Goal: Check status: Check status

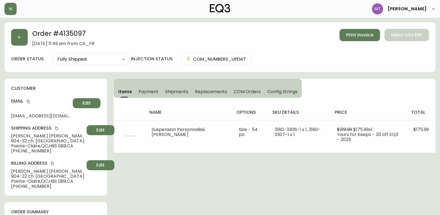
select select "FULLY_SHIPPED"
click at [18, 39] on icon "button" at bounding box center [19, 37] width 4 height 4
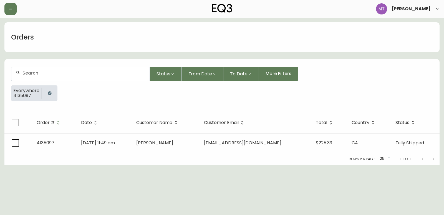
click at [50, 94] on icon "button" at bounding box center [50, 93] width 4 height 4
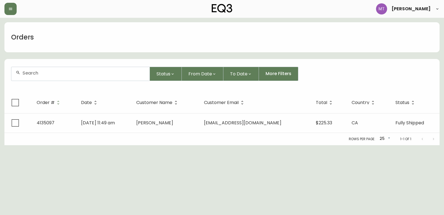
click at [48, 76] on div at bounding box center [80, 74] width 138 height 14
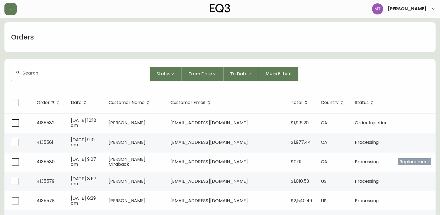
paste input "4135131"
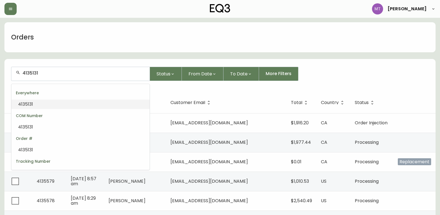
click at [46, 102] on li "4135131" at bounding box center [80, 103] width 138 height 9
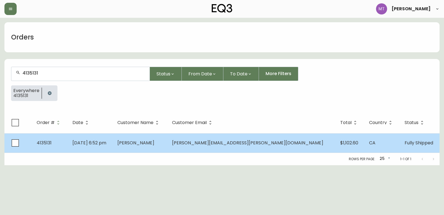
type input "4135131"
click at [151, 147] on td "[PERSON_NAME]" at bounding box center [140, 142] width 55 height 19
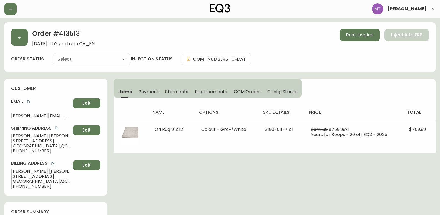
type input "Fully Shipped"
select select "FULLY_SHIPPED"
click at [168, 89] on span "Shipments" at bounding box center [176, 92] width 23 height 6
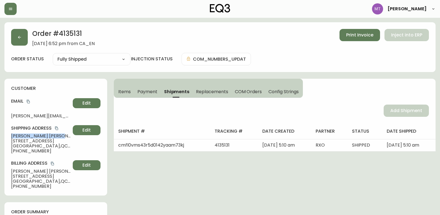
drag, startPoint x: 54, startPoint y: 133, endPoint x: 12, endPoint y: 136, distance: 42.0
click at [12, 136] on span "[PERSON_NAME]" at bounding box center [40, 135] width 59 height 5
copy span "[PERSON_NAME]"
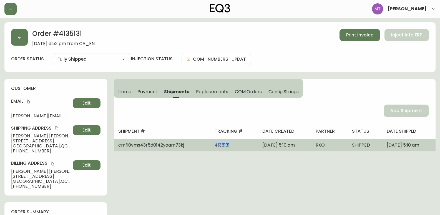
drag, startPoint x: 194, startPoint y: 144, endPoint x: 210, endPoint y: 144, distance: 16.1
click at [210, 144] on td "4135131" at bounding box center [234, 145] width 48 height 12
copy span "4135131"
